Goal: Check status: Check status

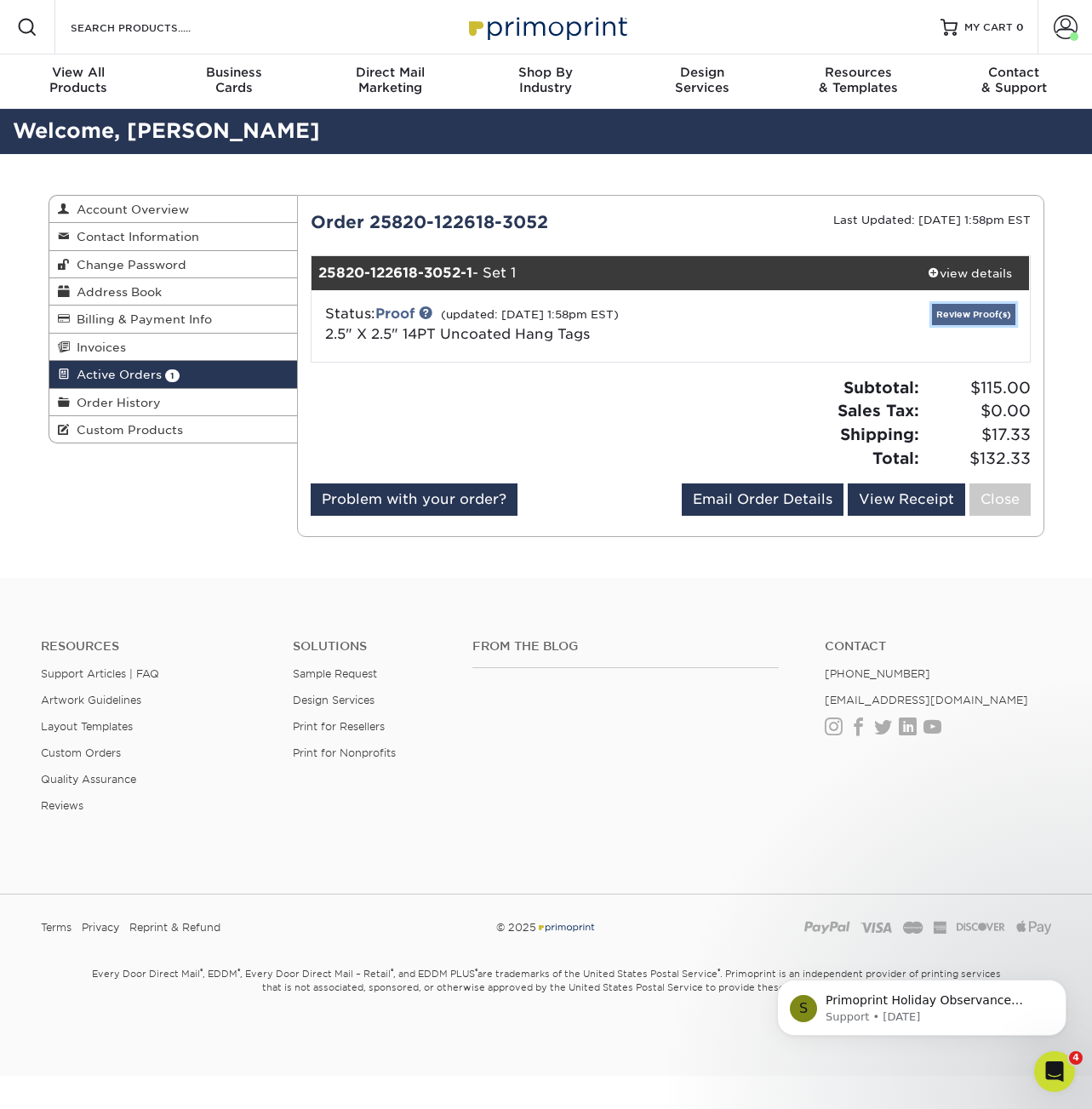
click at [985, 314] on link "Review Proof(s)" at bounding box center [973, 314] width 83 height 21
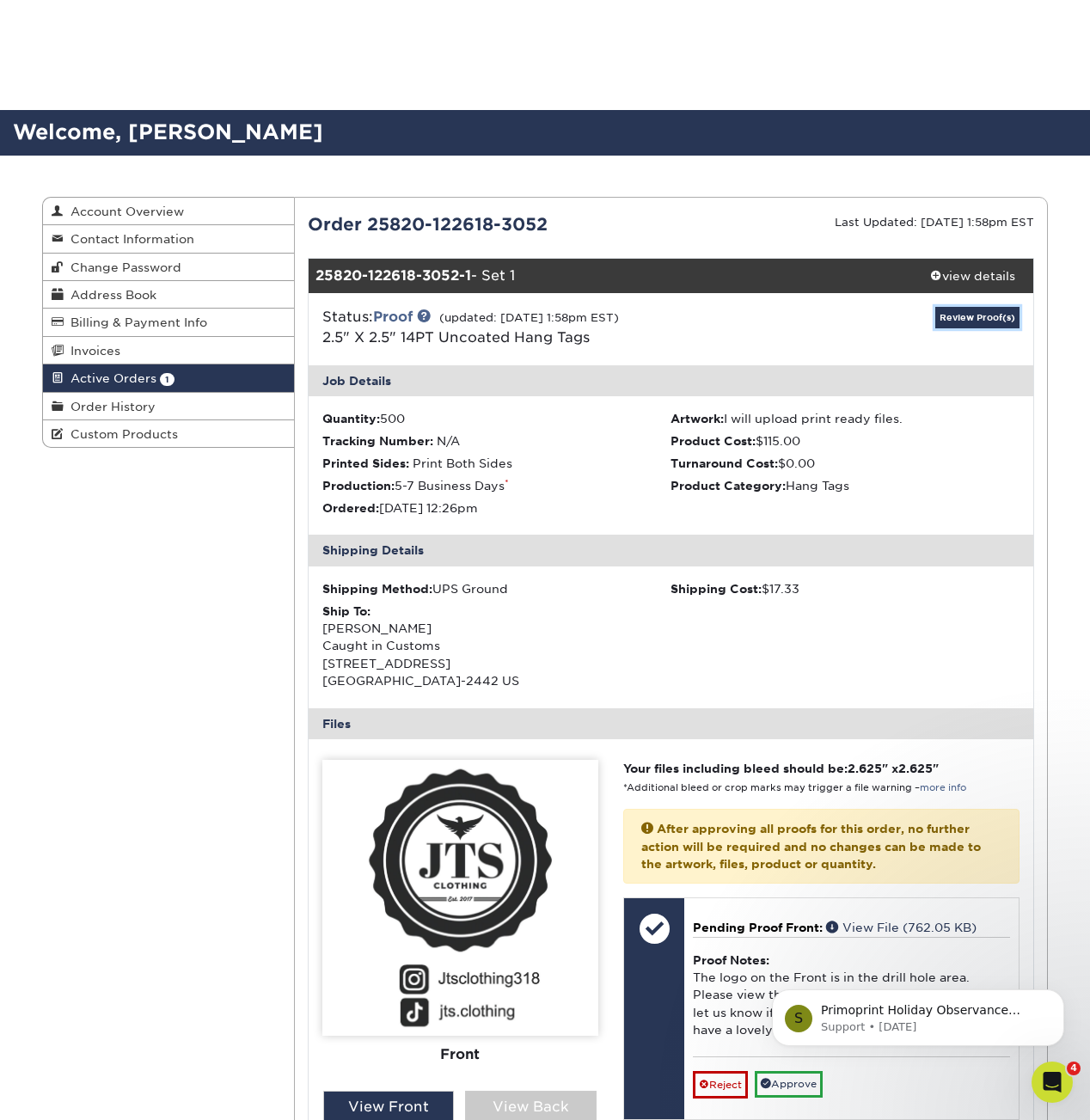
scroll to position [358, 0]
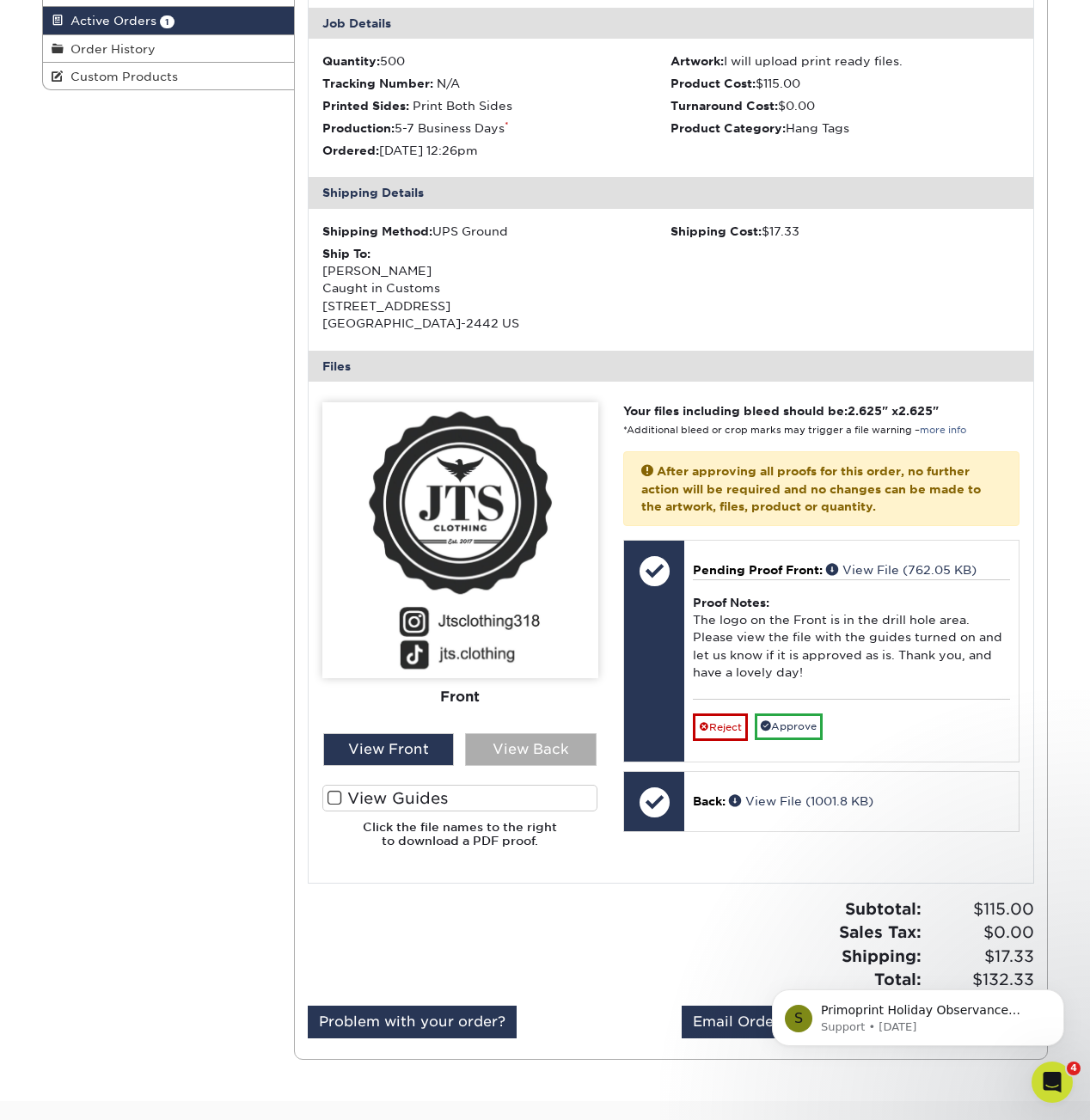
click at [556, 752] on div "View Back" at bounding box center [530, 749] width 131 height 33
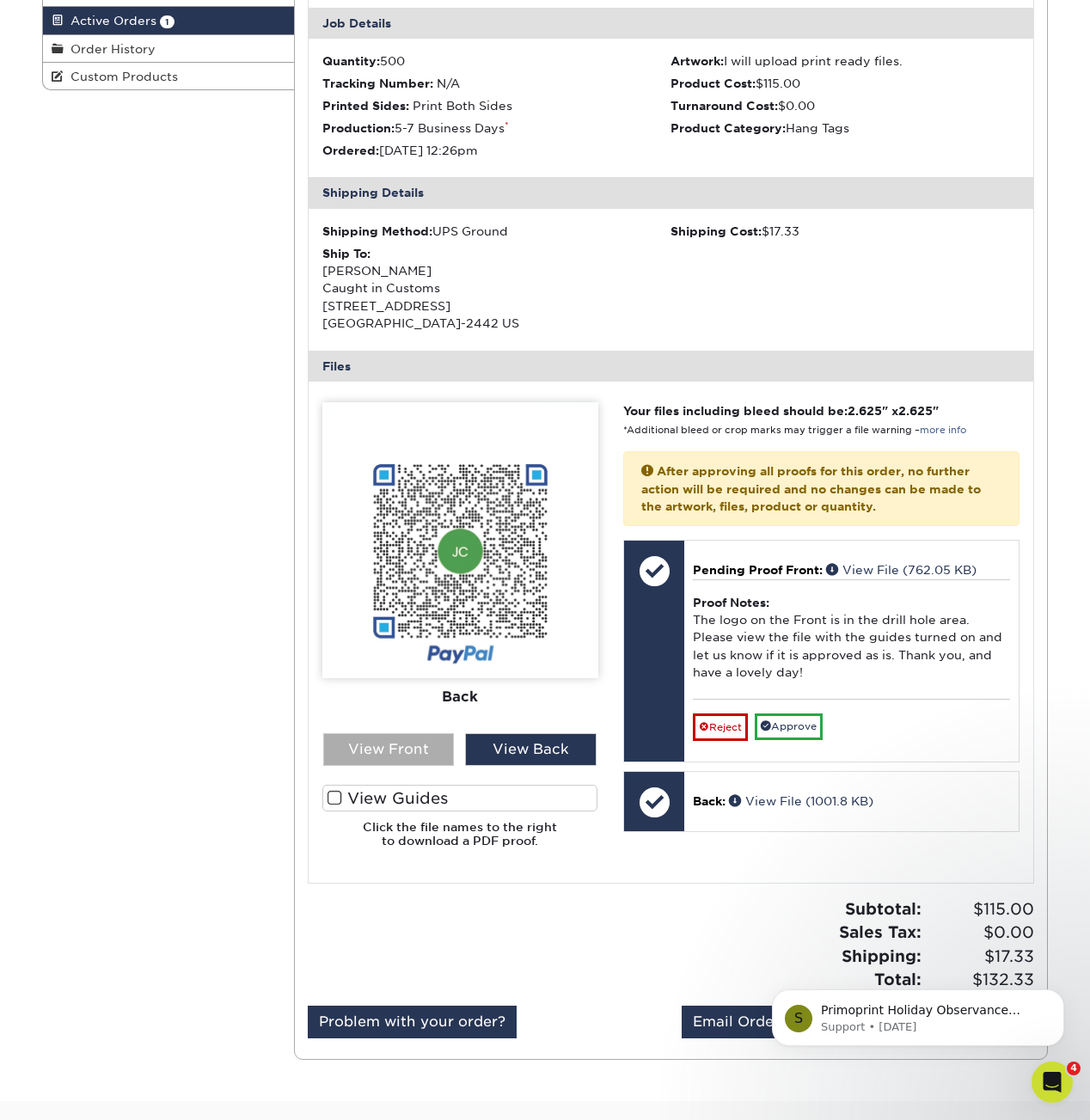
click at [369, 737] on div "View Front" at bounding box center [389, 749] width 131 height 33
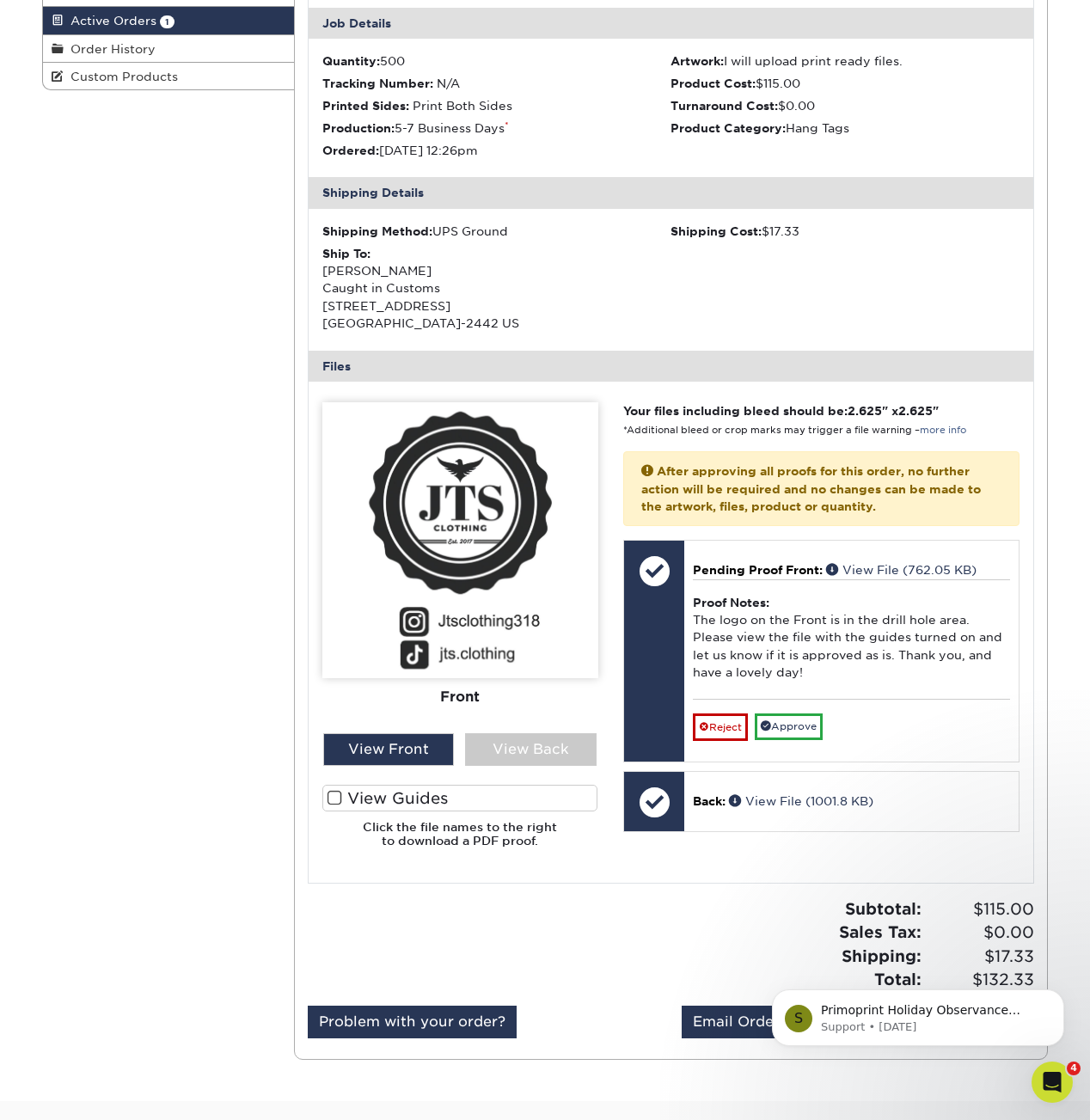
click at [359, 794] on label "View Guides" at bounding box center [460, 797] width 276 height 26
click at [0, 0] on input "View Guides" at bounding box center [0, 0] width 0 height 0
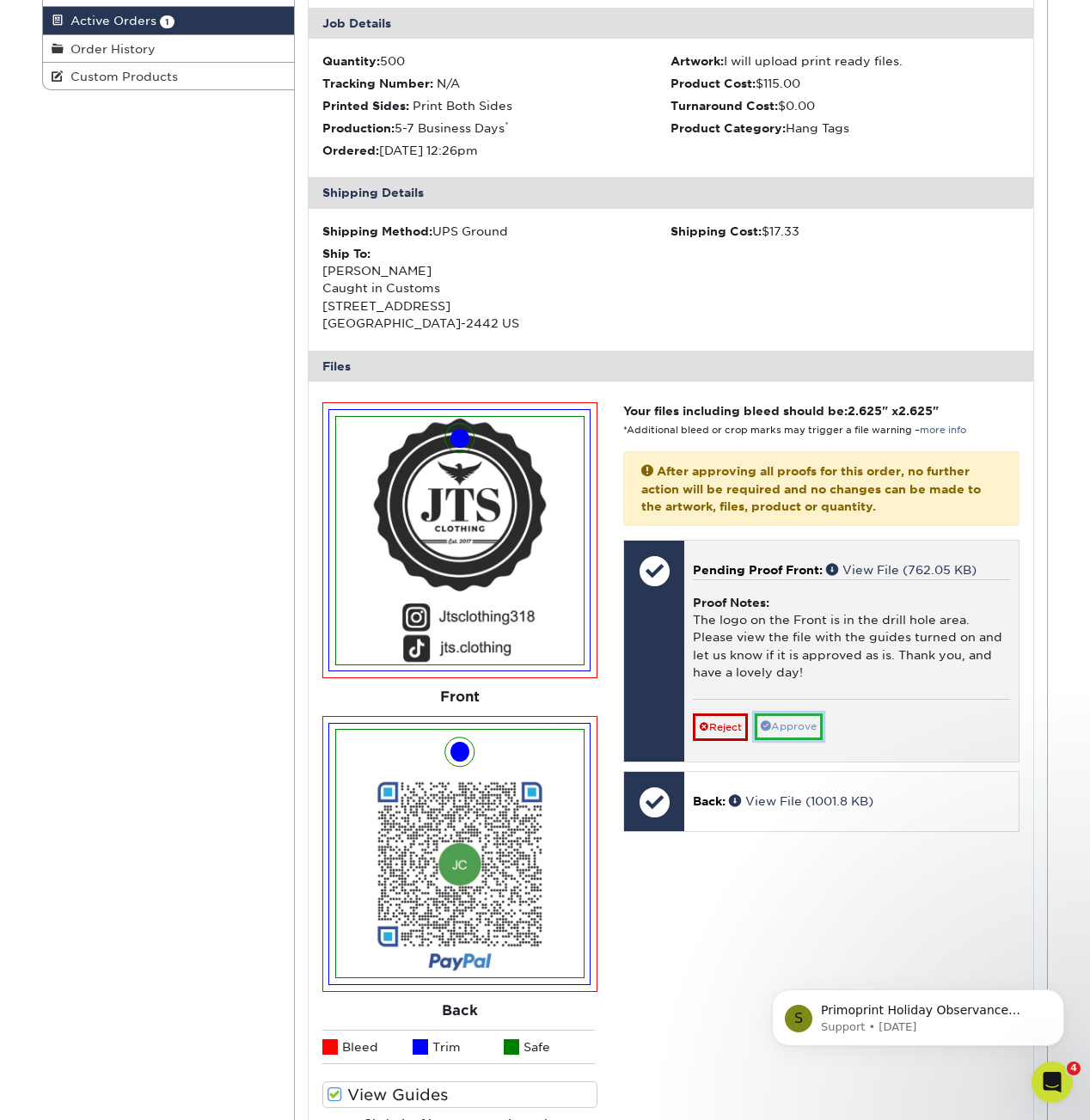
click at [798, 721] on link "Approve" at bounding box center [788, 726] width 68 height 26
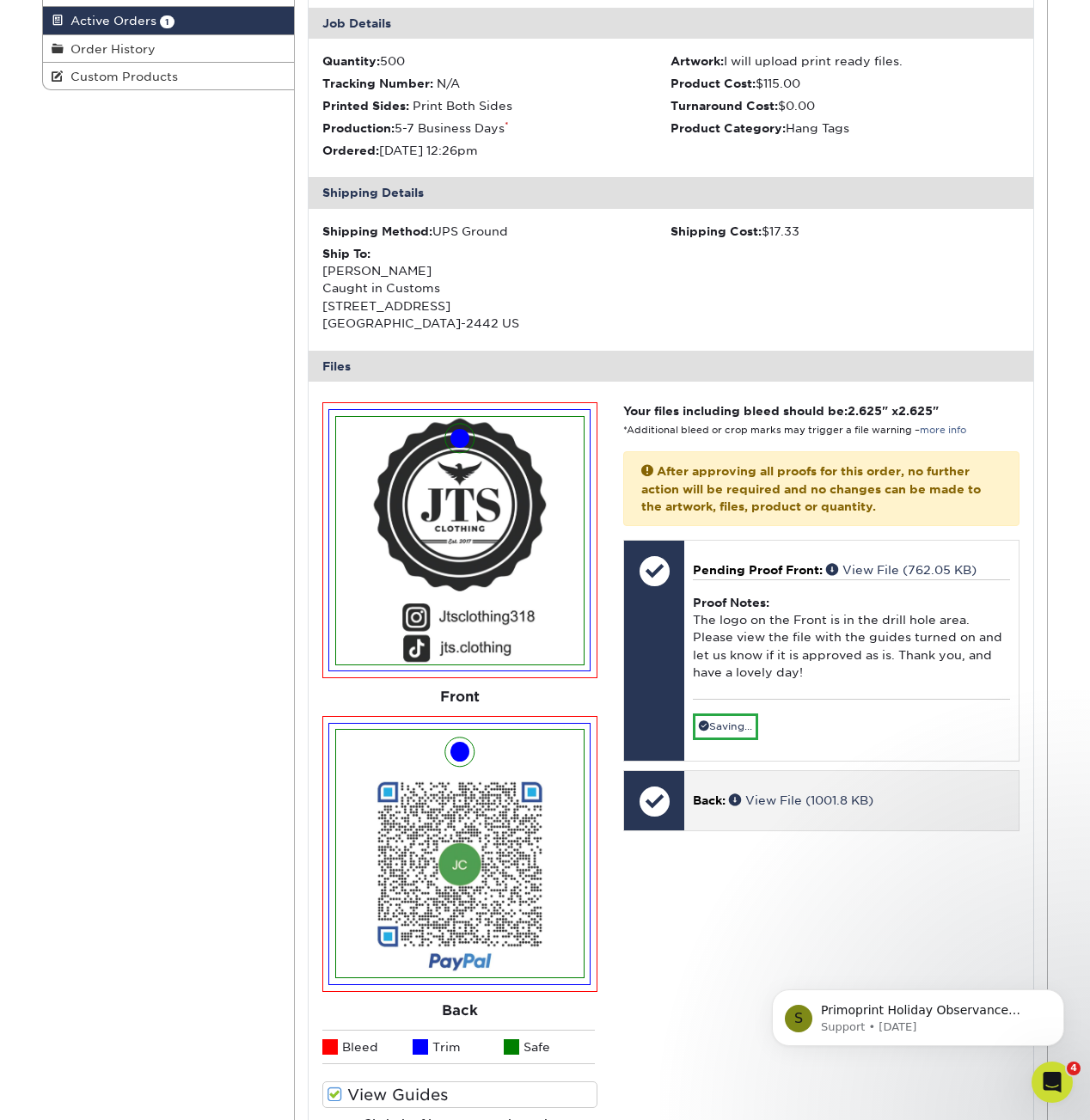
click at [949, 780] on div "Back: View File (1001.8 KB)" at bounding box center [851, 800] width 334 height 59
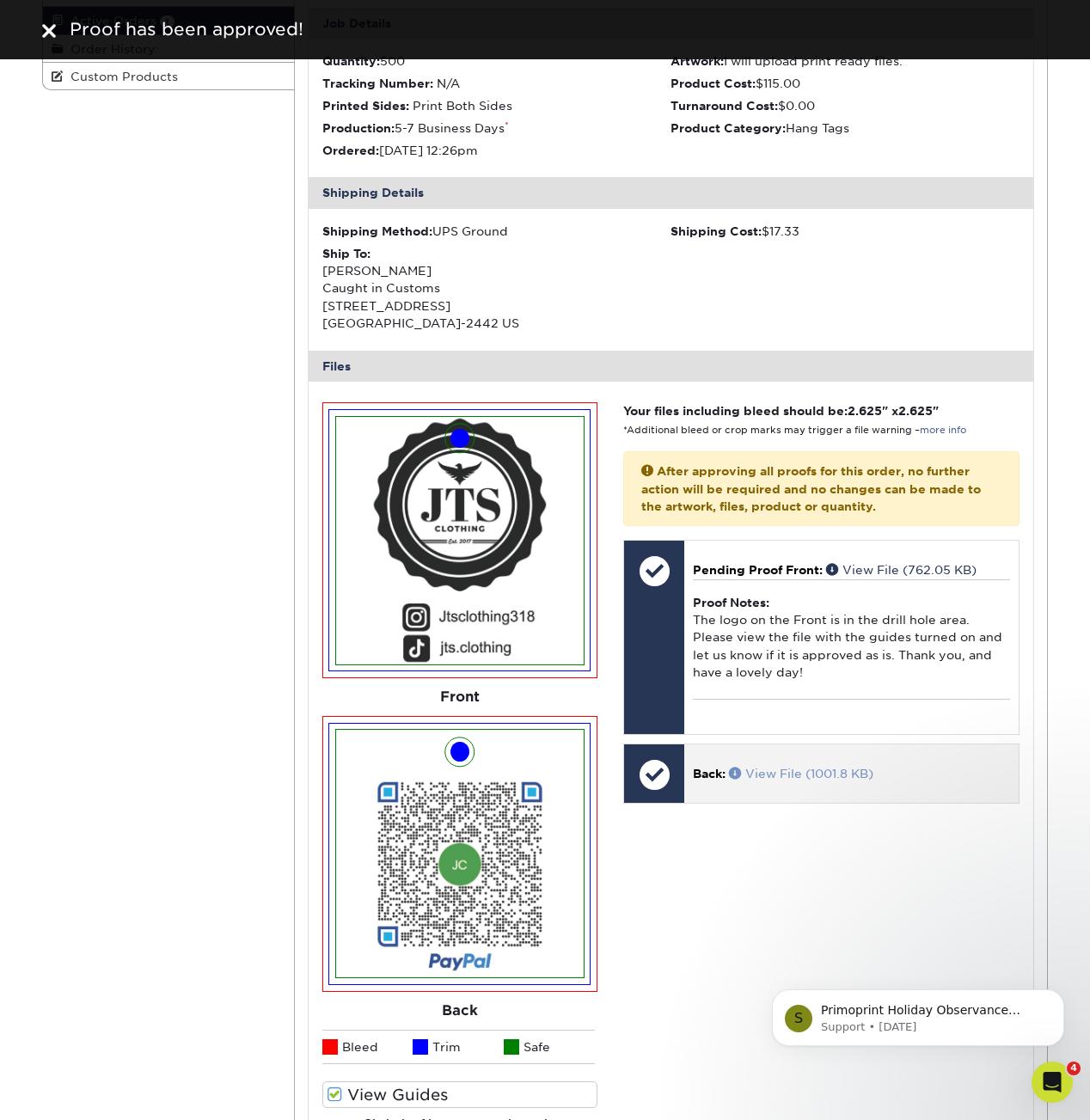
click at [749, 808] on div "Your files including bleed should be: 2.625 " x 2.625 " *Additional bleed or cr…" at bounding box center [821, 780] width 422 height 756
click at [748, 794] on div "Back: View File (1001.8 KB)" at bounding box center [851, 773] width 334 height 59
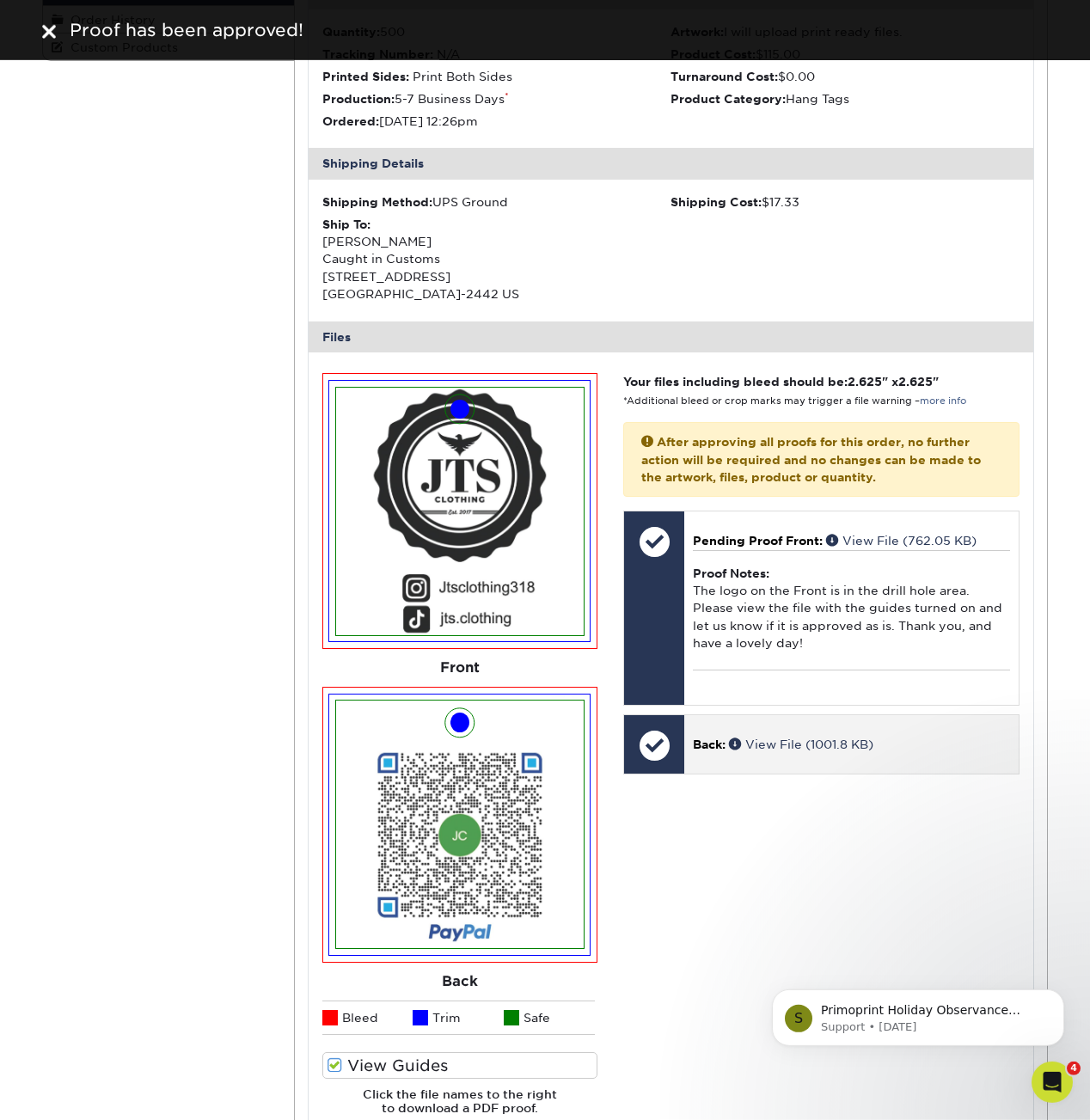
scroll to position [536, 0]
